Goal: Obtain resource: Obtain resource

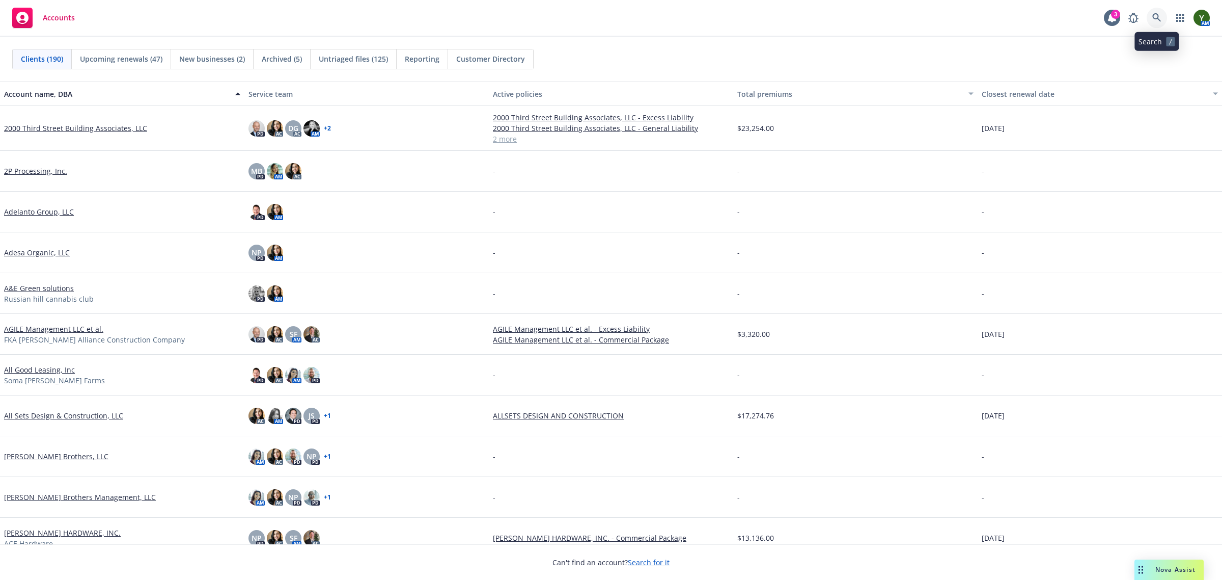
click at [1159, 9] on link at bounding box center [1157, 18] width 20 height 20
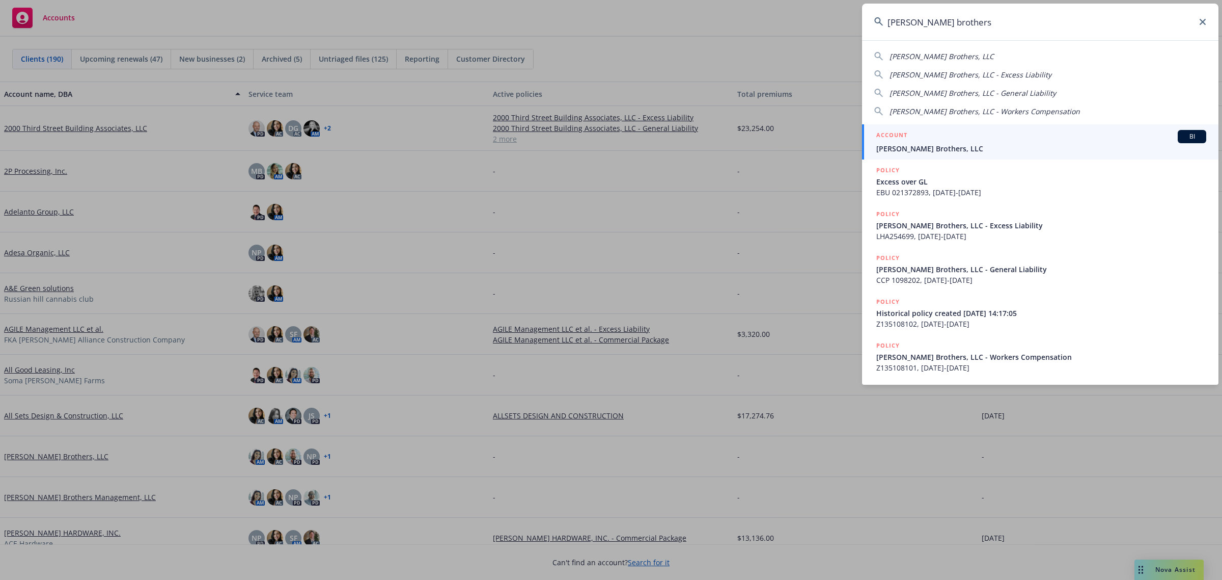
type input "[PERSON_NAME] brothers"
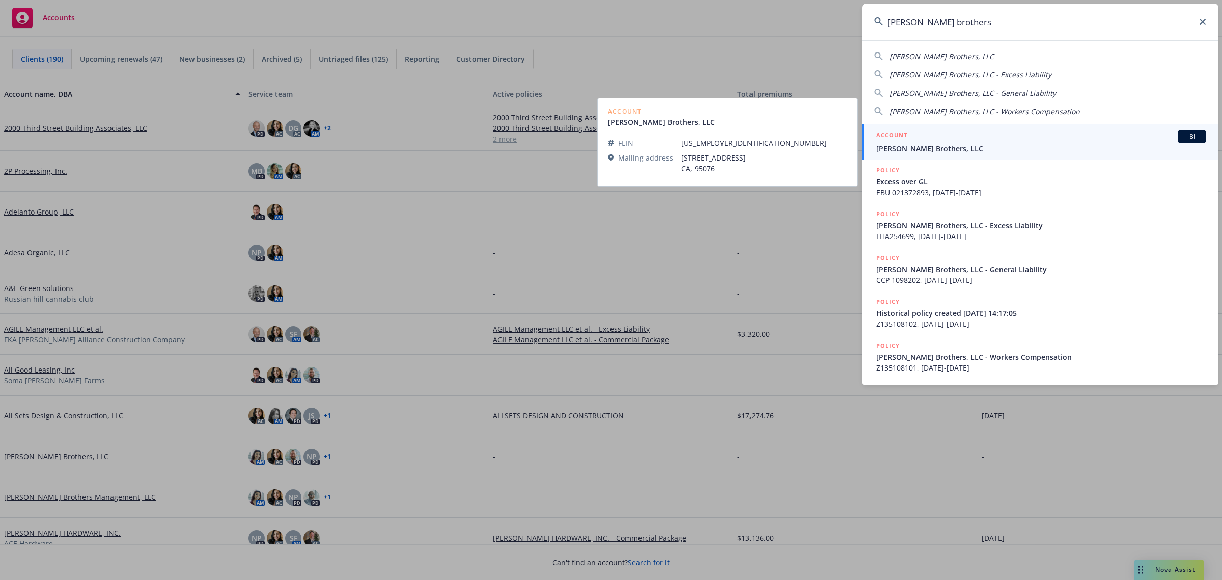
click at [1098, 129] on link "ACCOUNT BI [PERSON_NAME] Brothers, LLC" at bounding box center [1040, 141] width 357 height 35
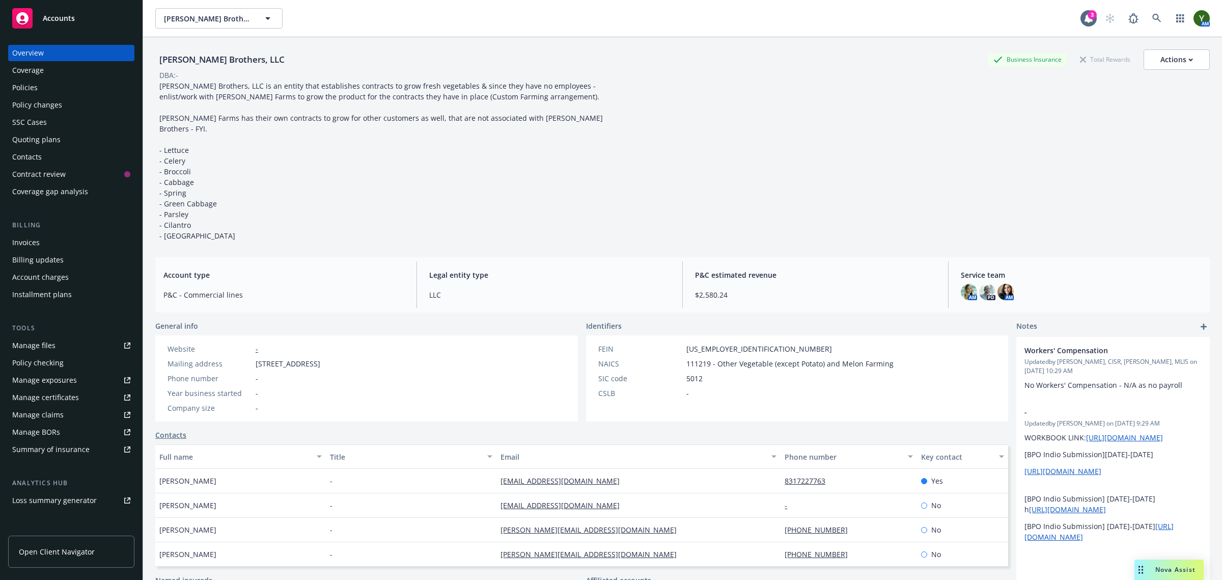
click at [29, 82] on div "Policies" at bounding box center [24, 87] width 25 height 16
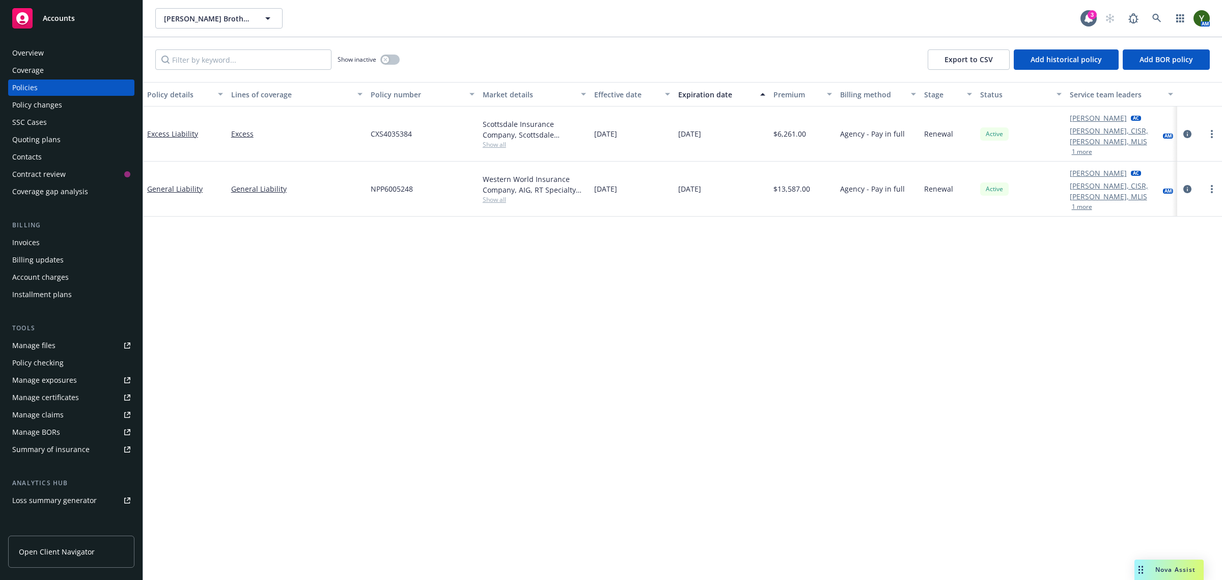
click at [32, 46] on div "Overview" at bounding box center [28, 53] width 32 height 16
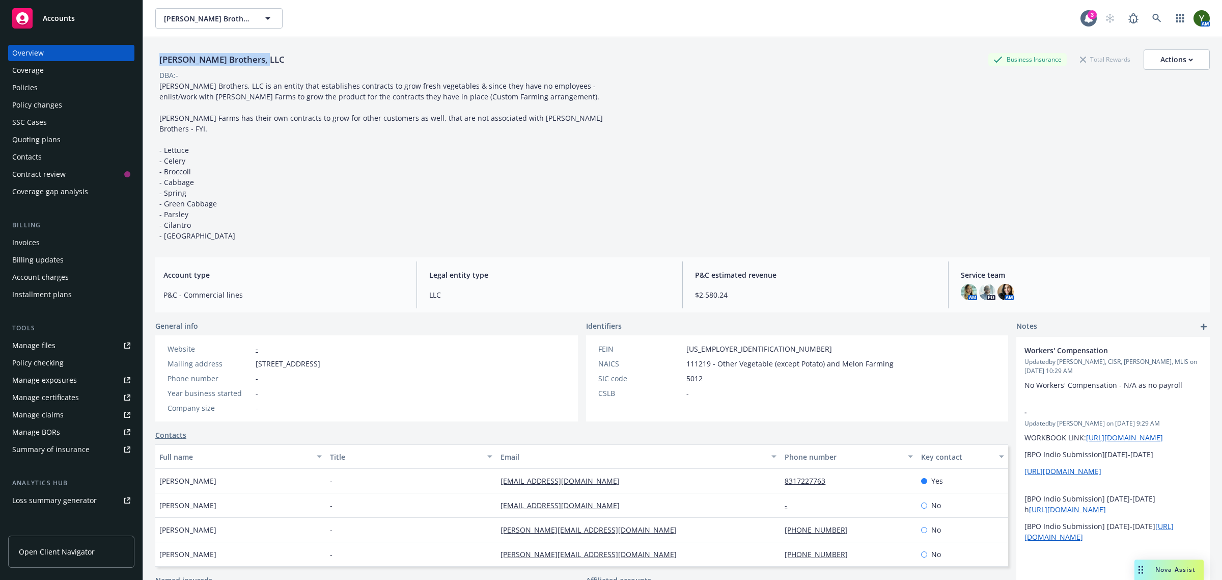
drag, startPoint x: 269, startPoint y: 56, endPoint x: 159, endPoint y: 65, distance: 110.4
click at [159, 65] on div "[PERSON_NAME] Brothers, LLC Business Insurance Total Rewards Actions" at bounding box center [682, 59] width 1055 height 20
click at [77, 346] on link "Manage files" at bounding box center [71, 345] width 126 height 16
click at [31, 87] on div "Policies" at bounding box center [24, 87] width 25 height 16
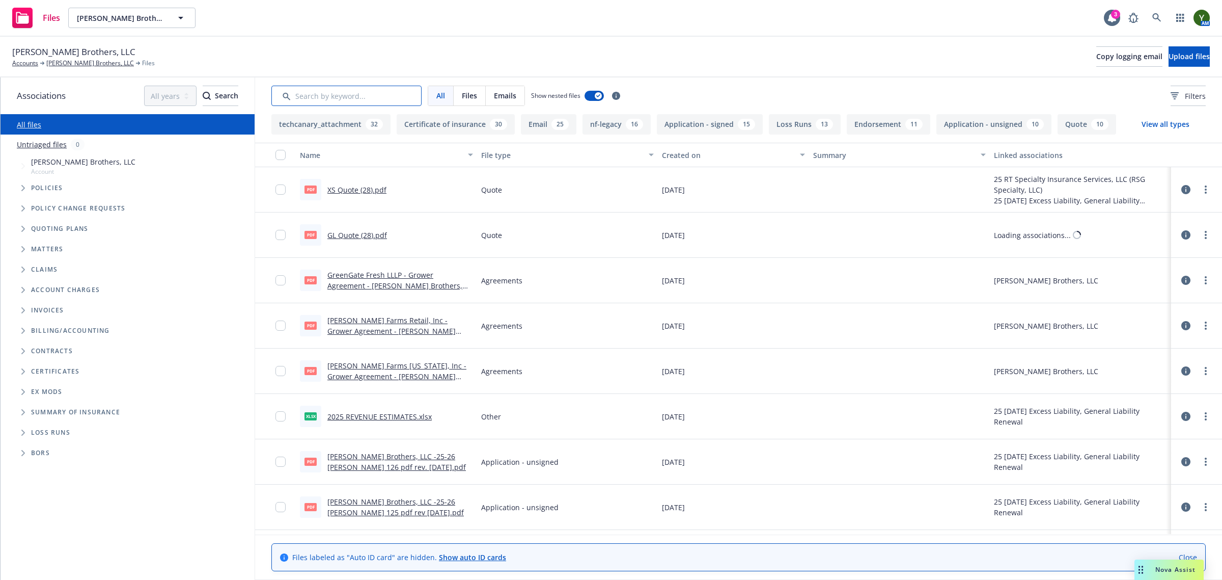
click at [327, 101] on input "Search by keyword..." at bounding box center [346, 96] width 150 height 20
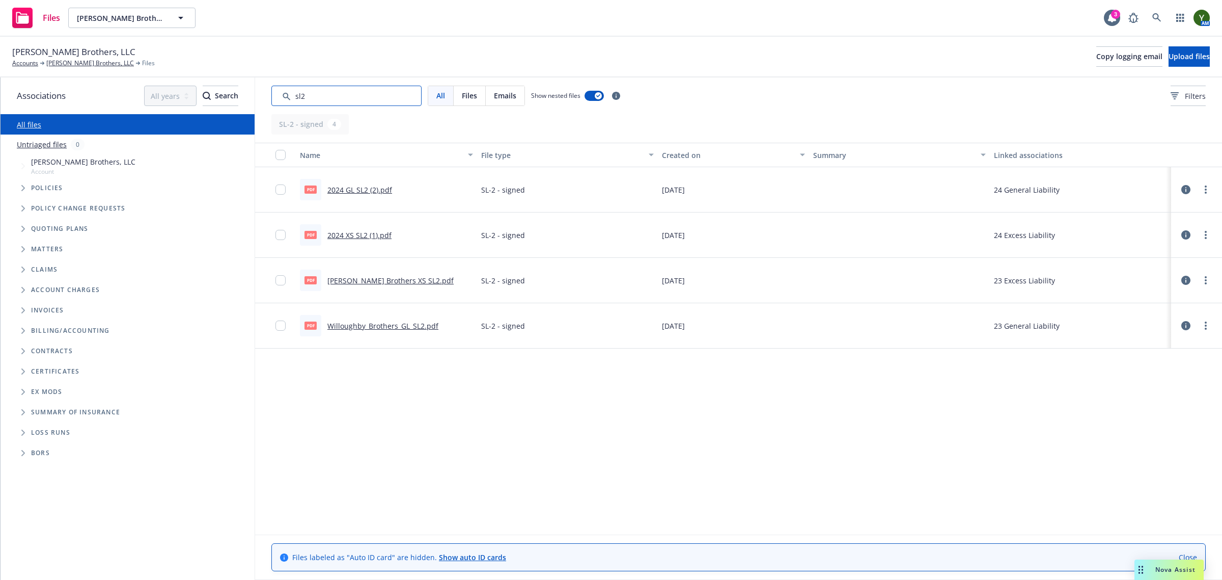
type input "sl2"
click at [366, 188] on link "2024 GL SL2 (2).pdf" at bounding box center [360, 190] width 65 height 10
